Goal: Information Seeking & Learning: Learn about a topic

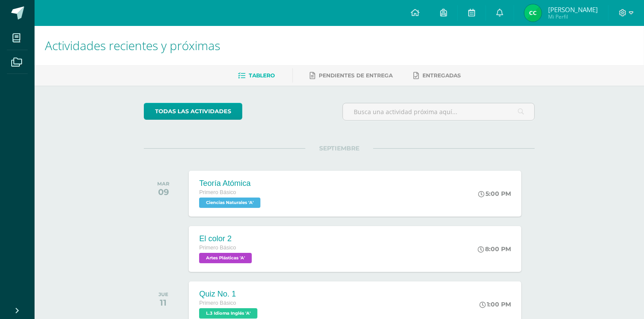
click at [69, 116] on div "Actividades recientes y próximas Tablero Pendientes de entrega Entregadas todas…" at bounding box center [339, 286] width 609 height 521
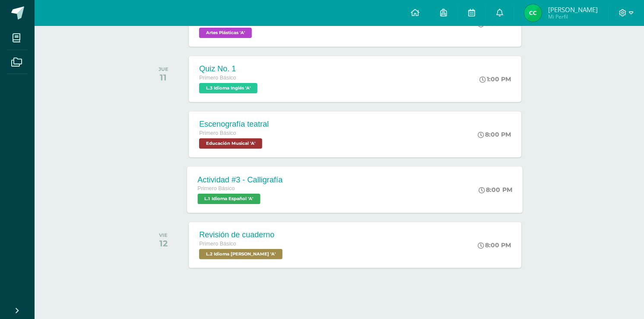
scroll to position [228, 0]
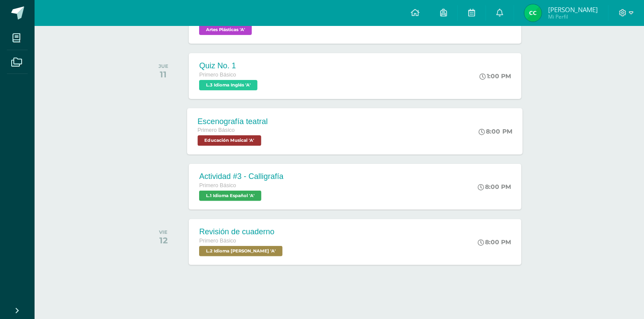
click at [321, 127] on div "Escenografía teatral Primero Básico Educación Musical 'A' 8:00 PM Escenografía …" at bounding box center [354, 131] width 335 height 46
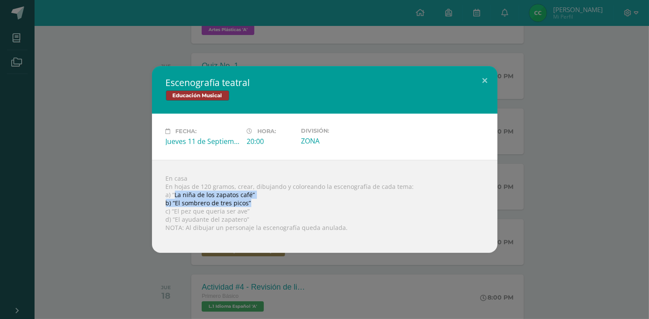
drag, startPoint x: 175, startPoint y: 196, endPoint x: 270, endPoint y: 197, distance: 95.0
click at [267, 199] on div "En casa En hojas de 120 gramos, crear, dibujando y coloreando la escenografía d…" at bounding box center [324, 206] width 345 height 93
click at [280, 193] on div "En casa En hojas de 120 gramos, crear, dibujando y coloreando la escenografía d…" at bounding box center [324, 206] width 345 height 93
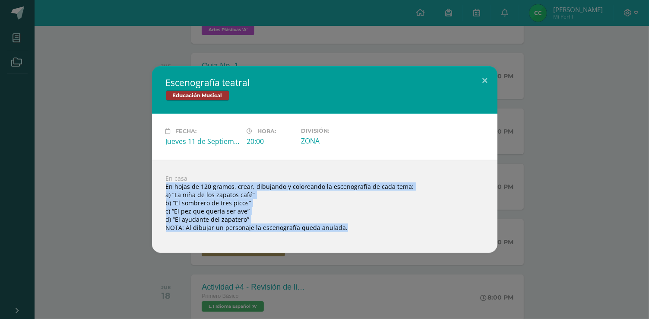
drag, startPoint x: 165, startPoint y: 185, endPoint x: 435, endPoint y: 237, distance: 274.4
click at [435, 237] on div "En casa En hojas de 120 gramos, crear, dibujando y coloreando la escenografía d…" at bounding box center [324, 206] width 345 height 93
copy body "En hojas de 120 gramos, crear, dibujando y coloreando la escenografía de cada t…"
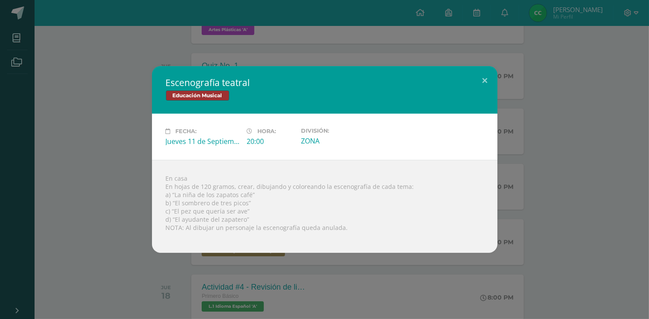
click at [587, 145] on div "Escenografía teatral Educación Musical Fecha: [DATE] Hora: 20:00 División:" at bounding box center [324, 159] width 642 height 186
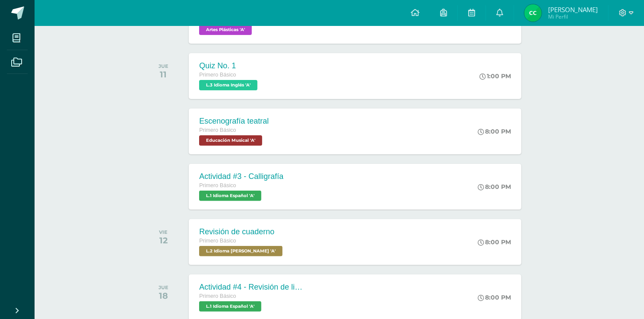
click at [163, 44] on div "El color 2 Primero Básico Artes Plásticas 'A' 8:00 PM El color 2 Artes Plástica…" at bounding box center [339, 21] width 391 height 48
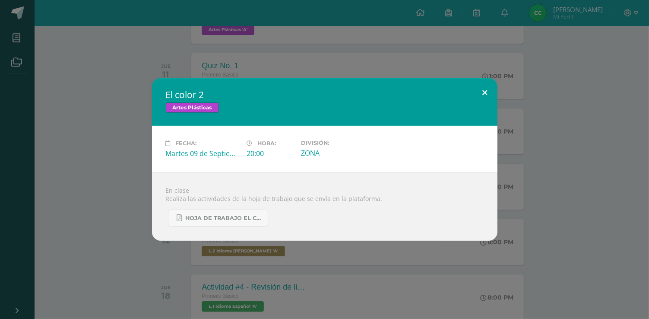
click at [483, 95] on button at bounding box center [485, 92] width 25 height 29
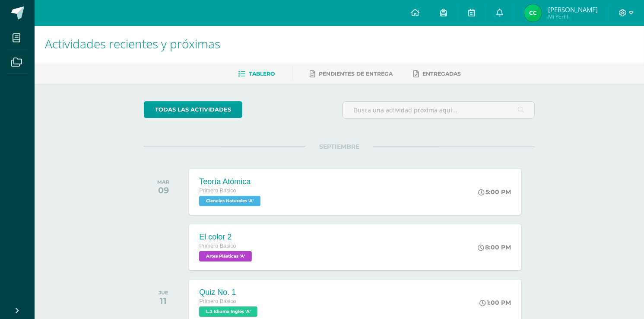
scroll to position [0, 0]
